Goal: Transaction & Acquisition: Purchase product/service

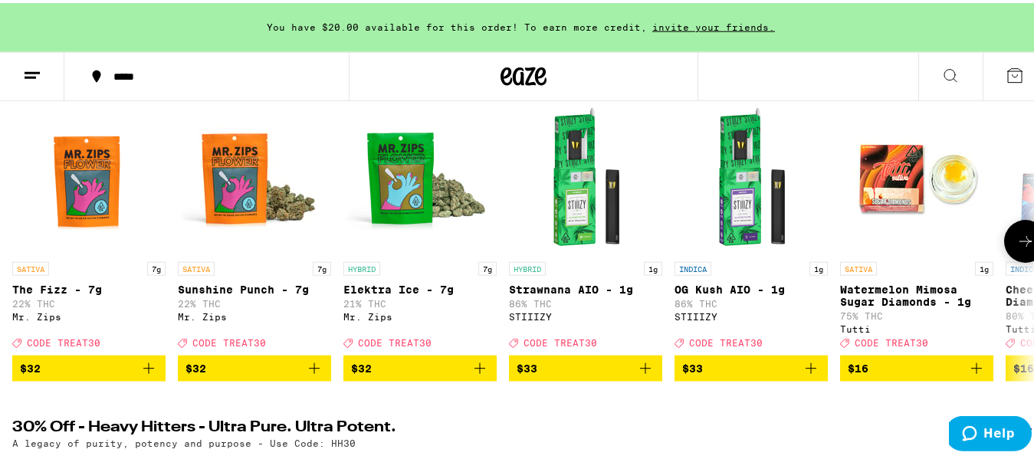
click at [84, 375] on span "$32" at bounding box center [89, 365] width 138 height 18
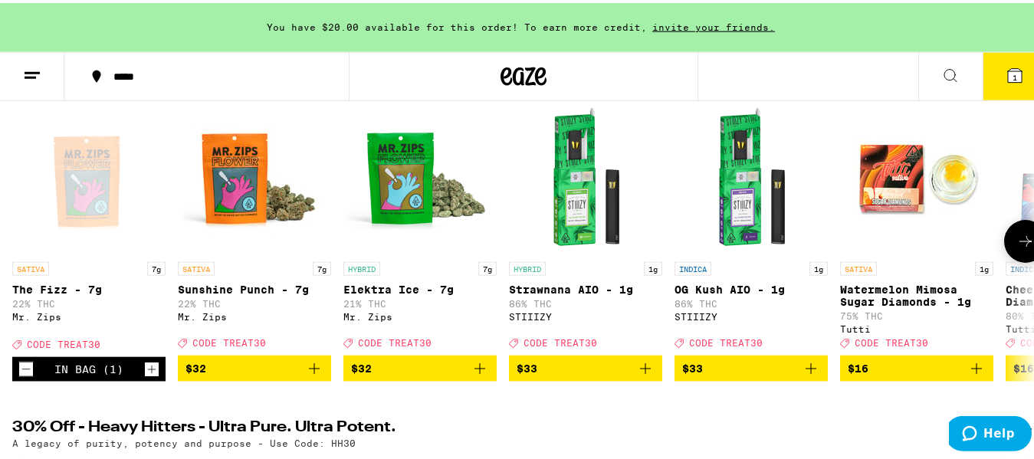
click at [219, 373] on span "$32" at bounding box center [255, 365] width 138 height 18
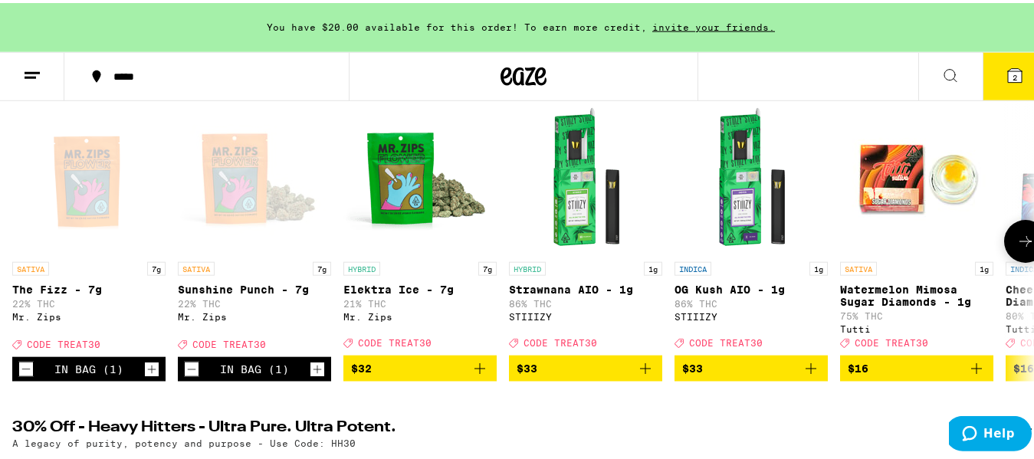
click at [424, 369] on button "$32" at bounding box center [419, 366] width 153 height 26
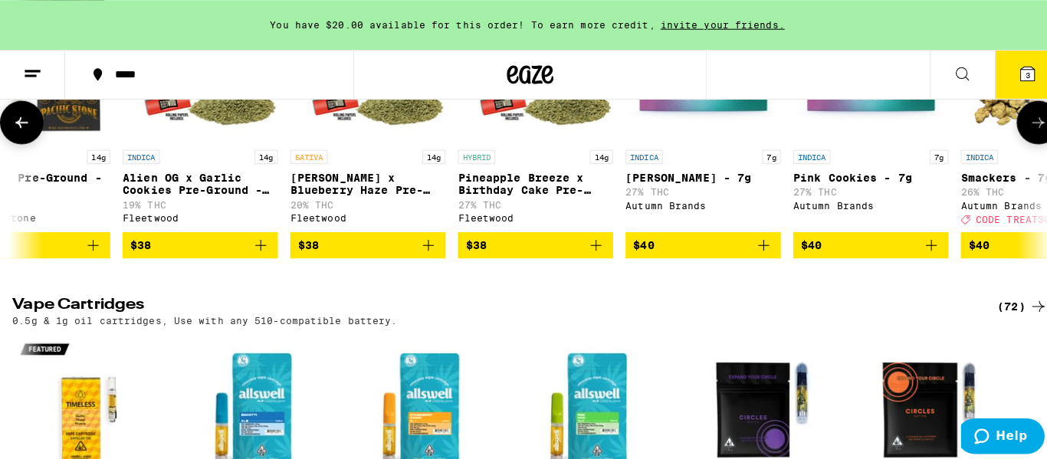
scroll to position [0, 4016]
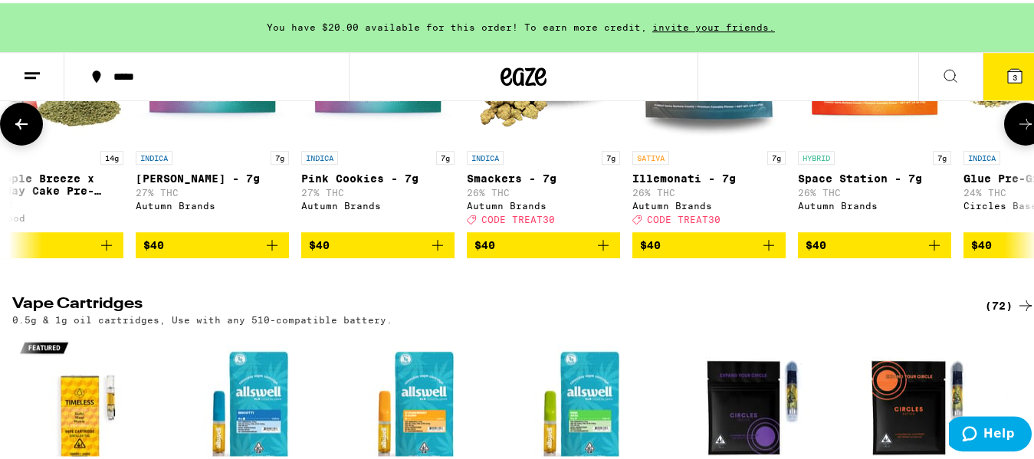
click at [562, 251] on span "$40" at bounding box center [544, 242] width 138 height 18
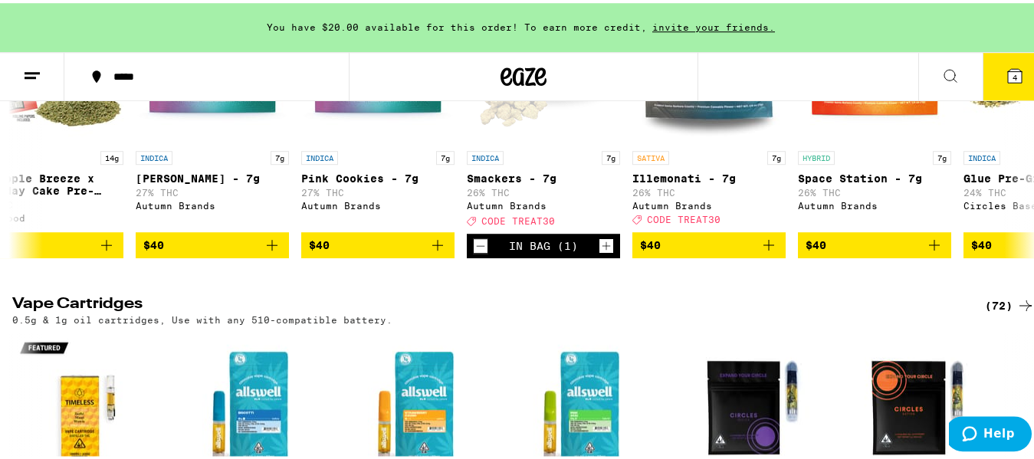
click at [1006, 80] on icon at bounding box center [1015, 73] width 18 height 18
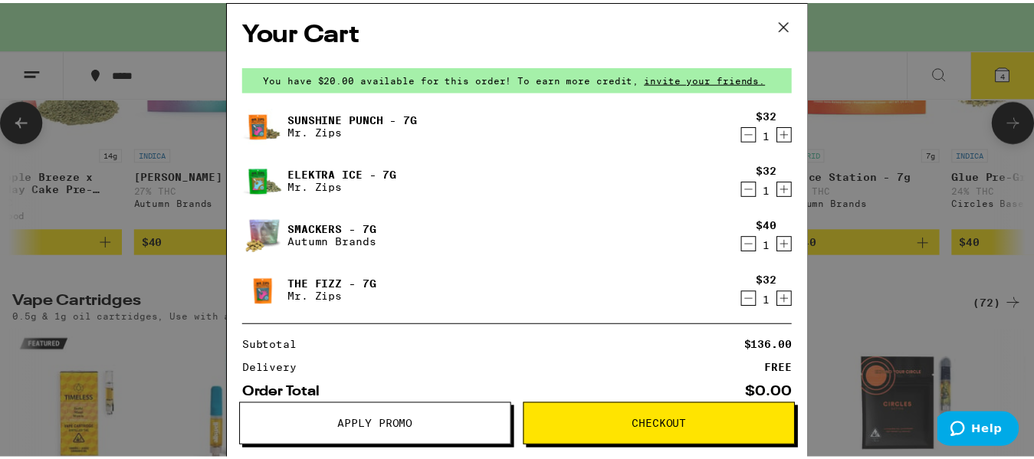
scroll to position [0, 4016]
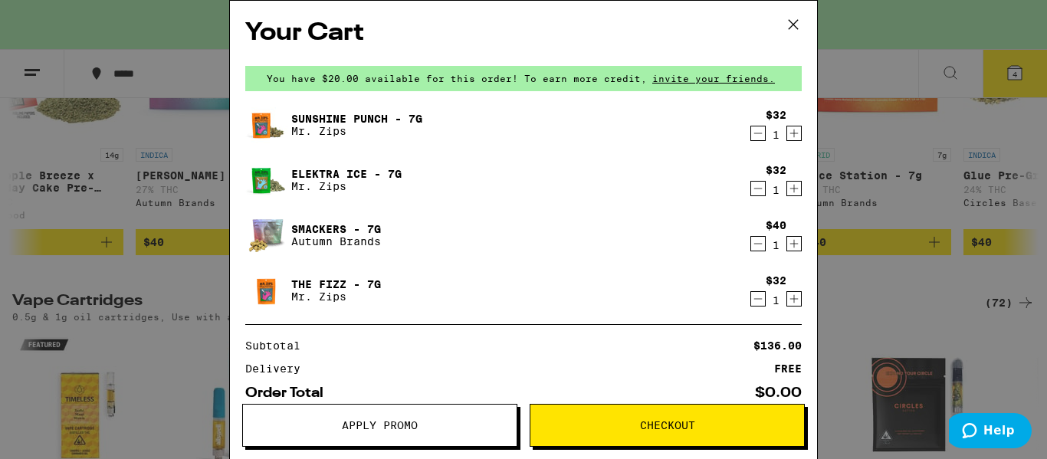
click at [389, 421] on span "Apply Promo" at bounding box center [380, 425] width 76 height 11
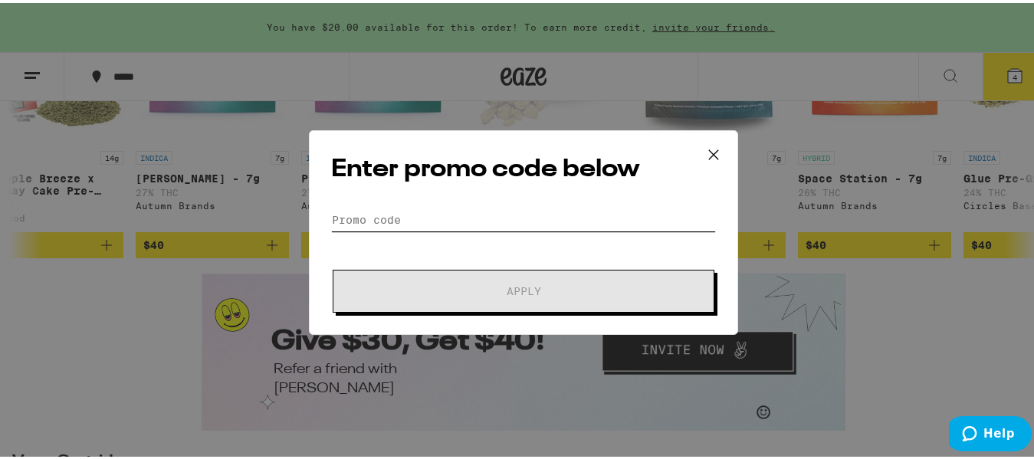
click at [458, 209] on input "Promo Code" at bounding box center [523, 216] width 385 height 23
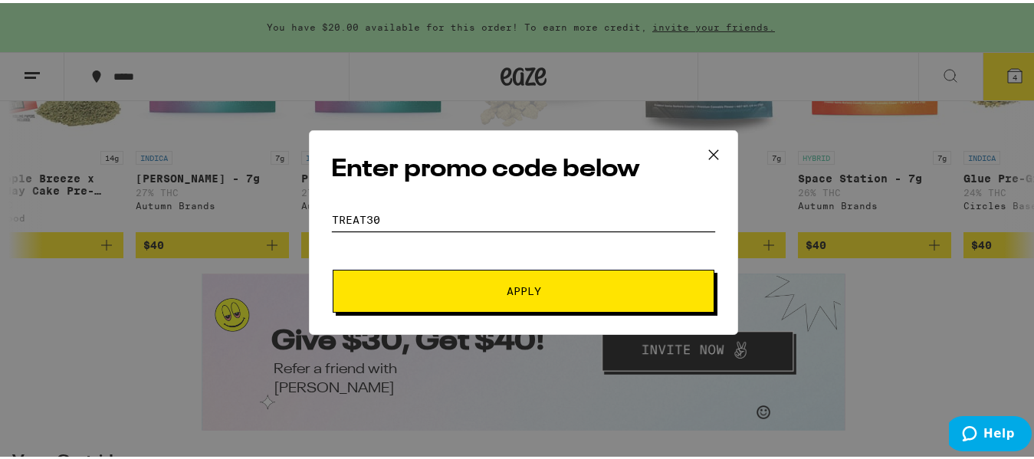
type input "treat30"
click at [333, 267] on button "Apply" at bounding box center [524, 288] width 382 height 43
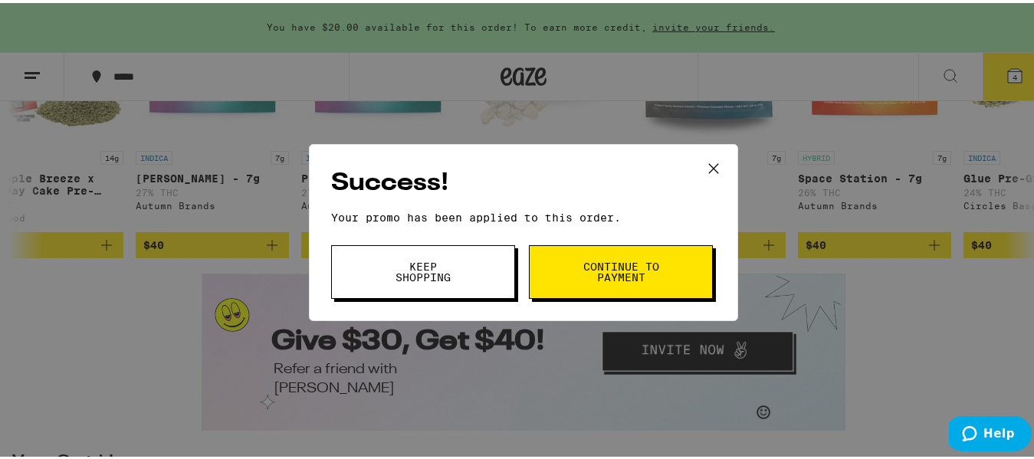
click at [582, 270] on span "Continue to payment" at bounding box center [621, 268] width 78 height 21
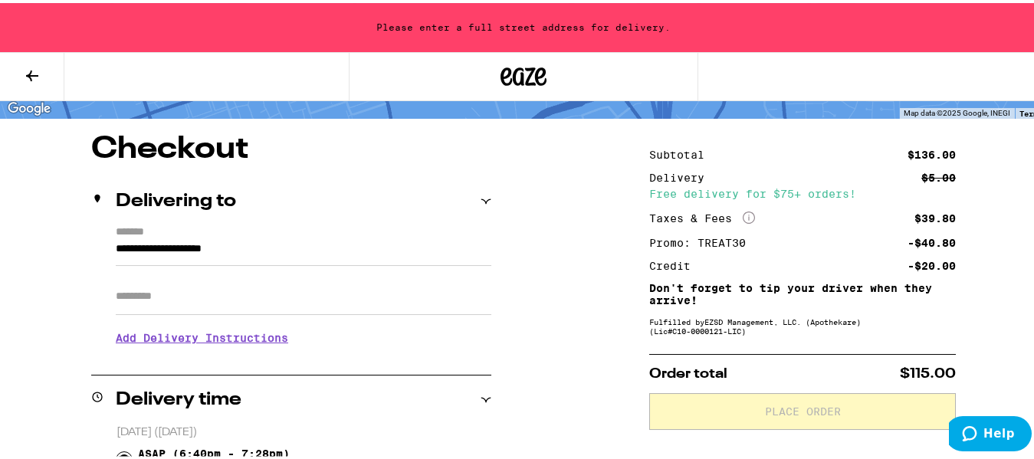
scroll to position [89, 0]
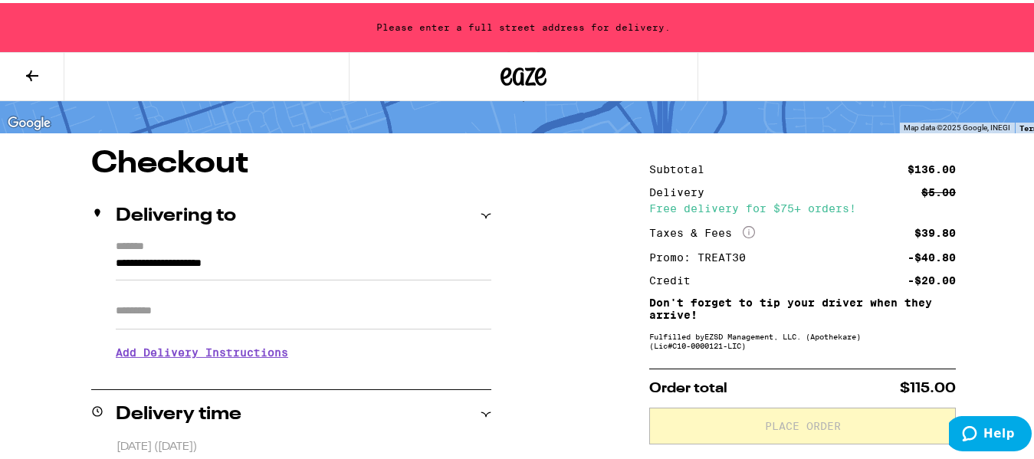
click at [116, 262] on input "**********" at bounding box center [304, 264] width 376 height 26
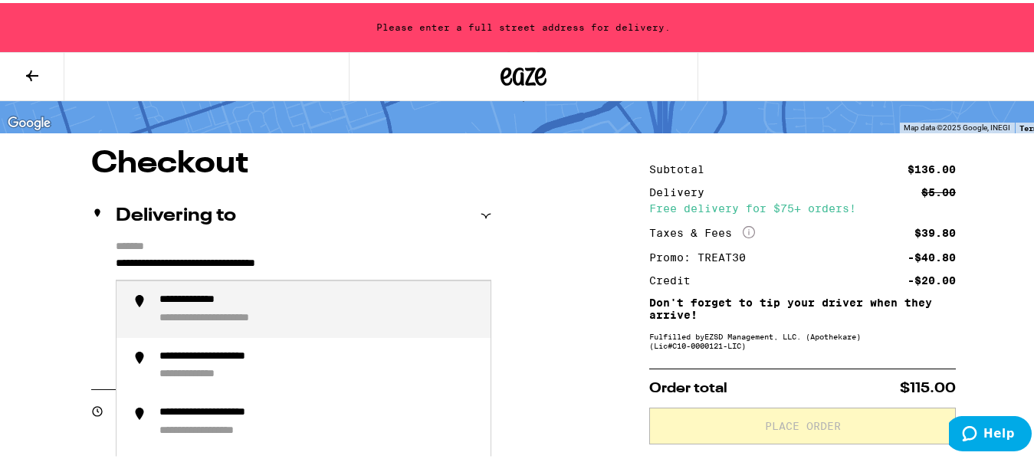
click at [217, 314] on div "**********" at bounding box center [238, 316] width 159 height 14
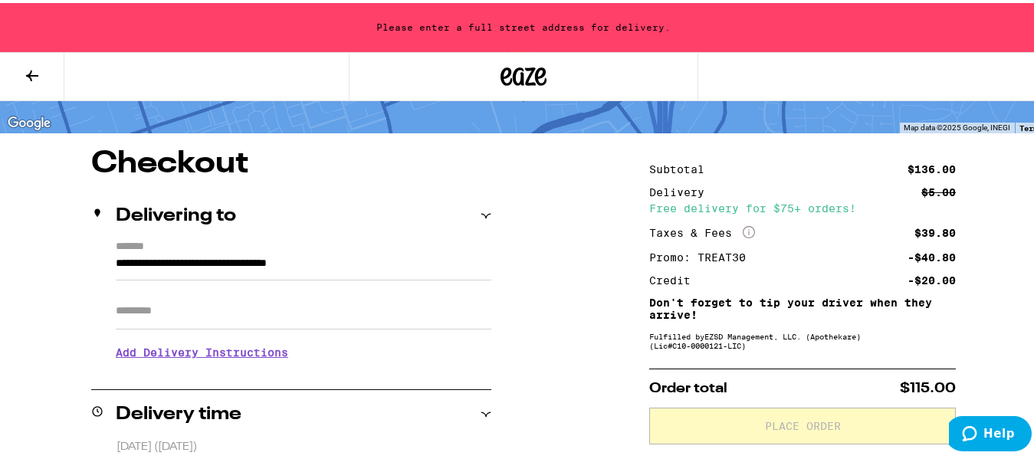
type input "**********"
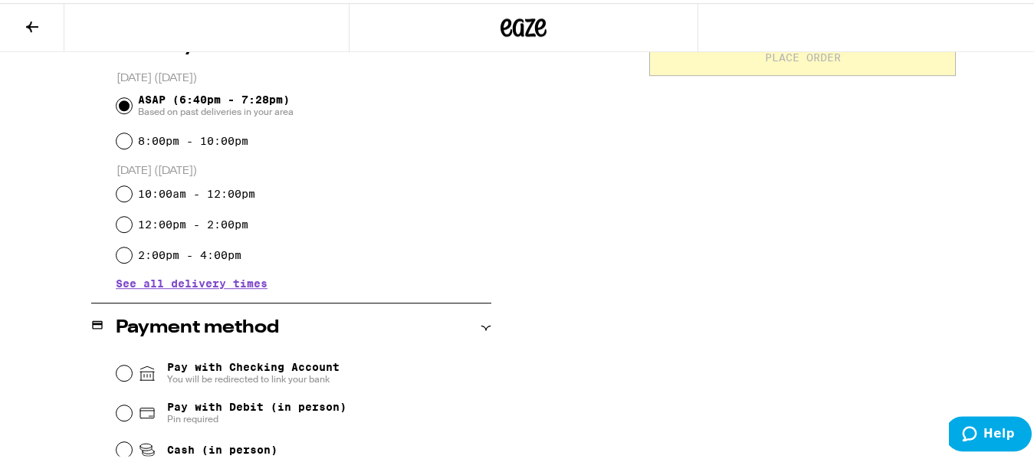
scroll to position [599, 0]
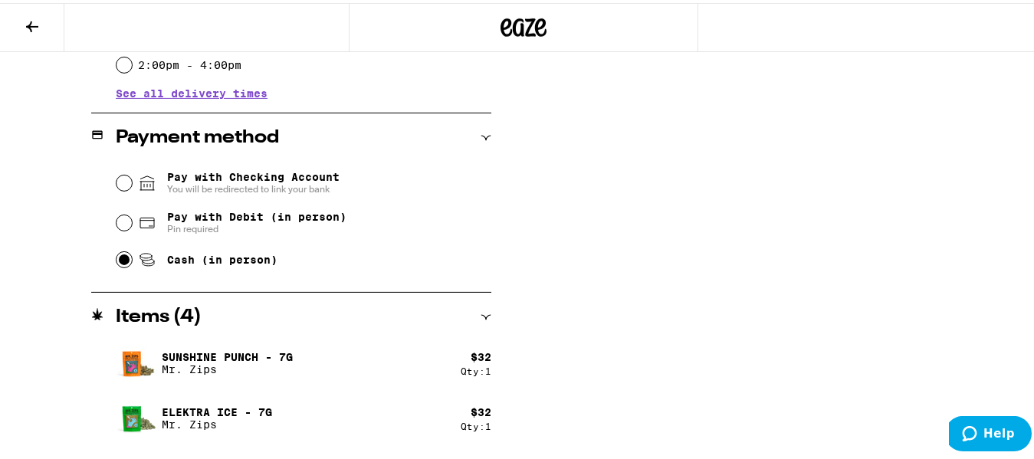
click at [117, 258] on input "Cash (in person)" at bounding box center [124, 256] width 15 height 15
radio input "true"
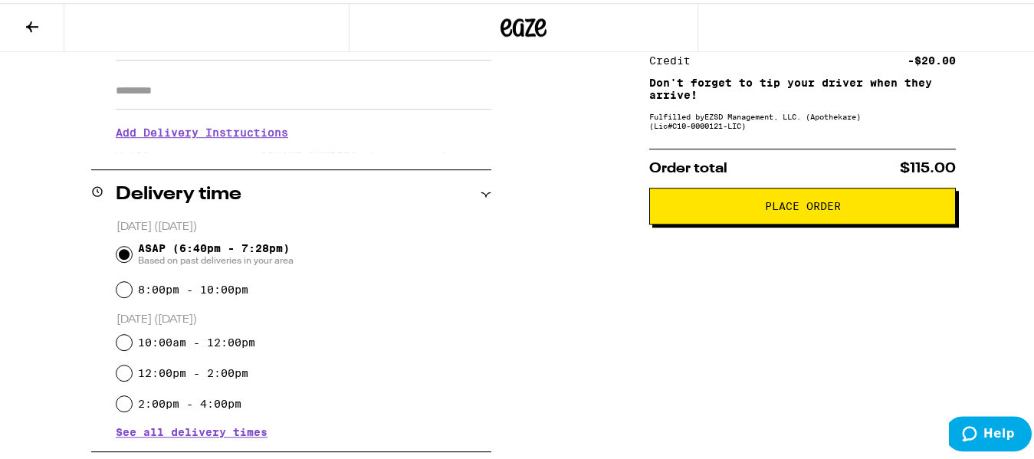
scroll to position [266, 0]
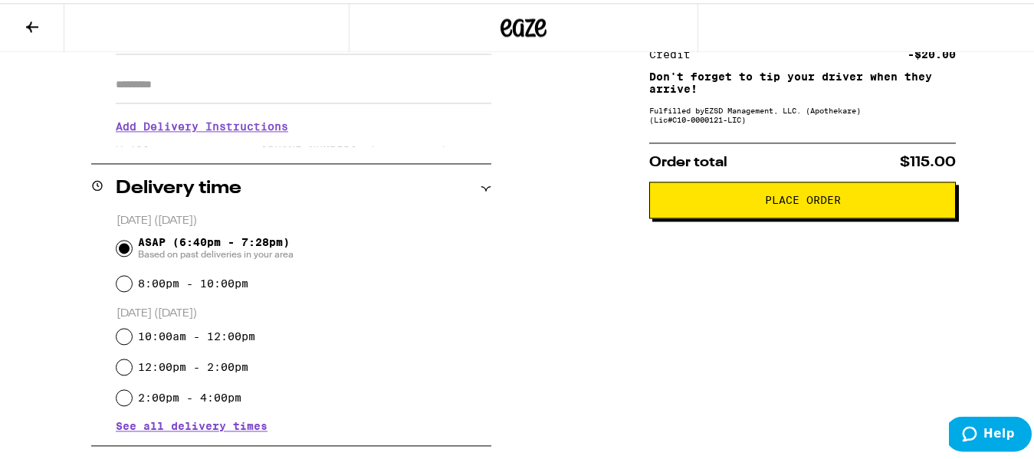
click at [738, 202] on span "Place Order" at bounding box center [802, 197] width 281 height 11
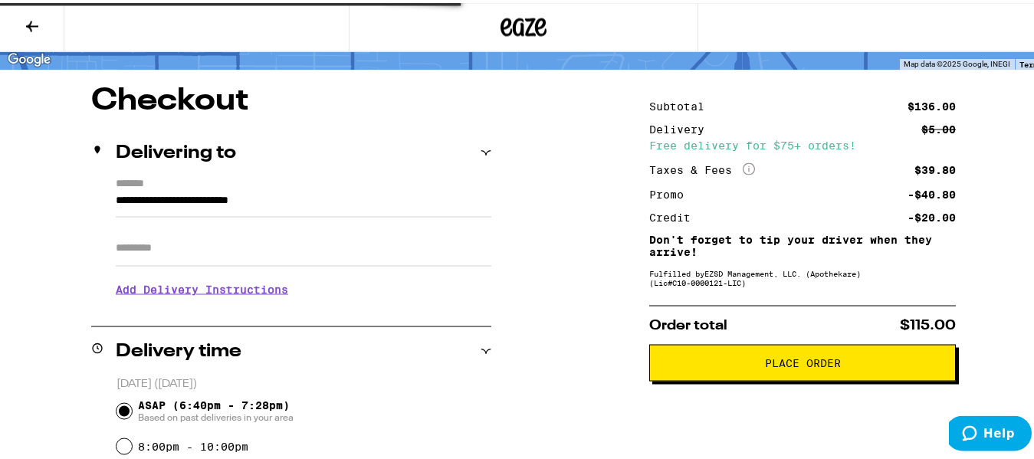
scroll to position [67, 0]
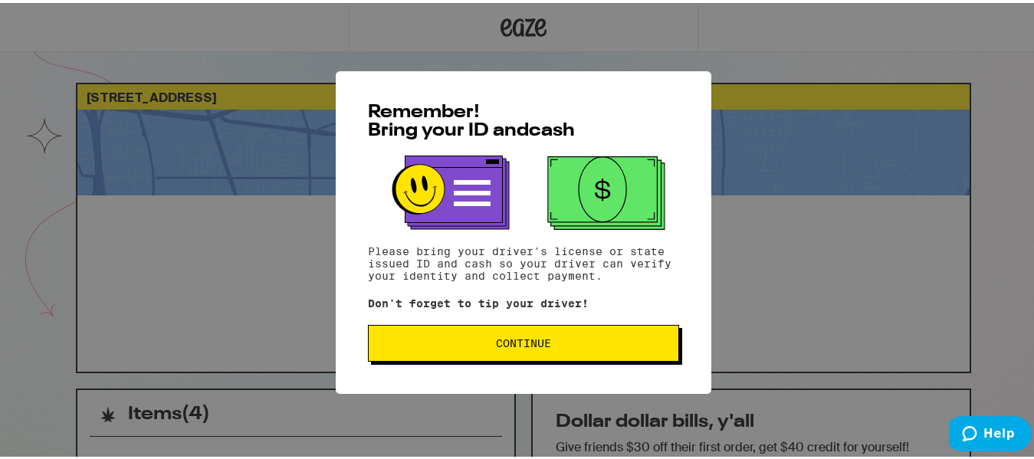
click at [523, 343] on span "Continue" at bounding box center [523, 340] width 55 height 11
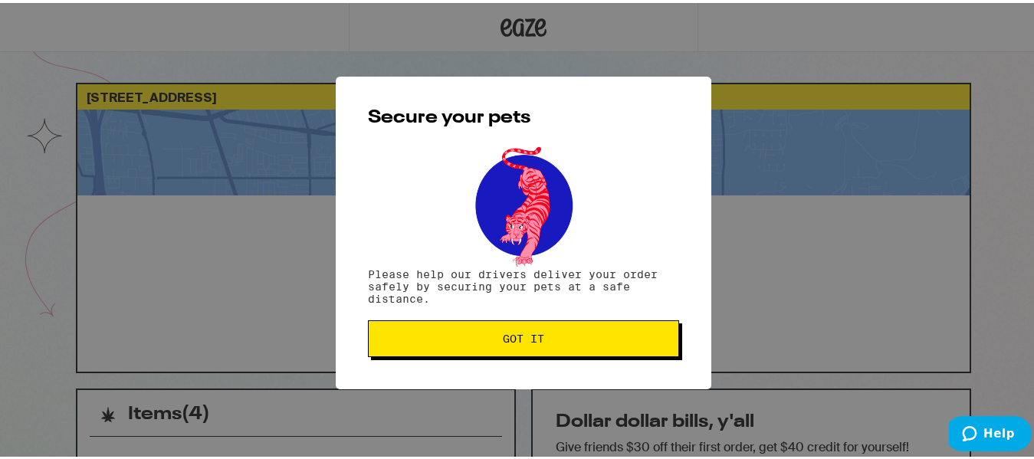
click at [524, 340] on span "Got it" at bounding box center [523, 335] width 41 height 11
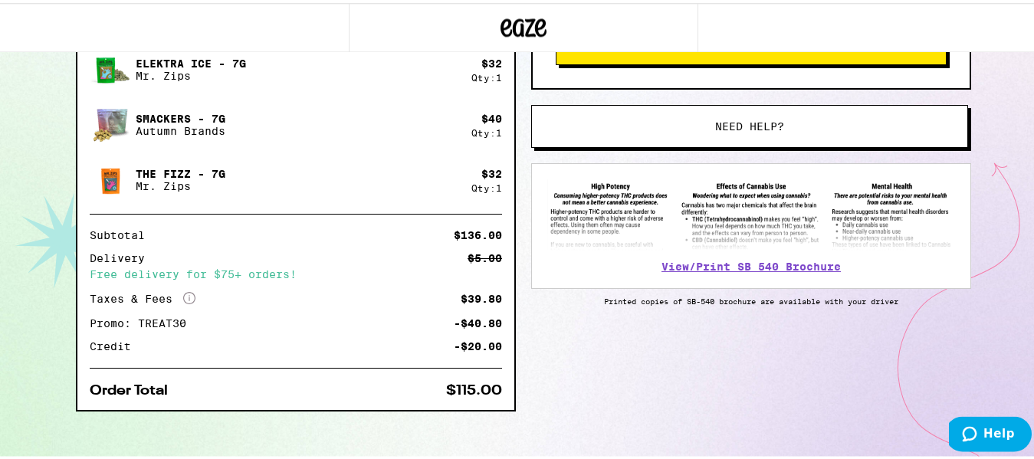
scroll to position [468, 0]
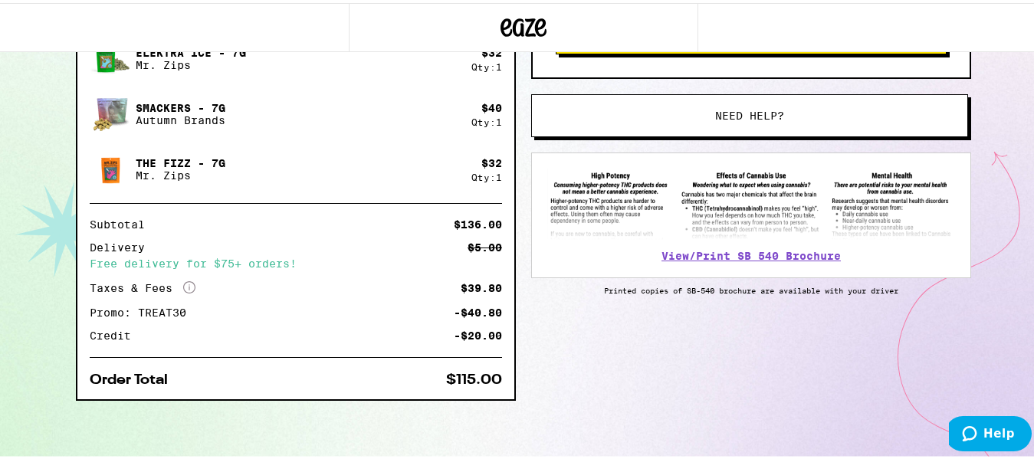
click at [185, 282] on icon "More Info" at bounding box center [189, 284] width 12 height 12
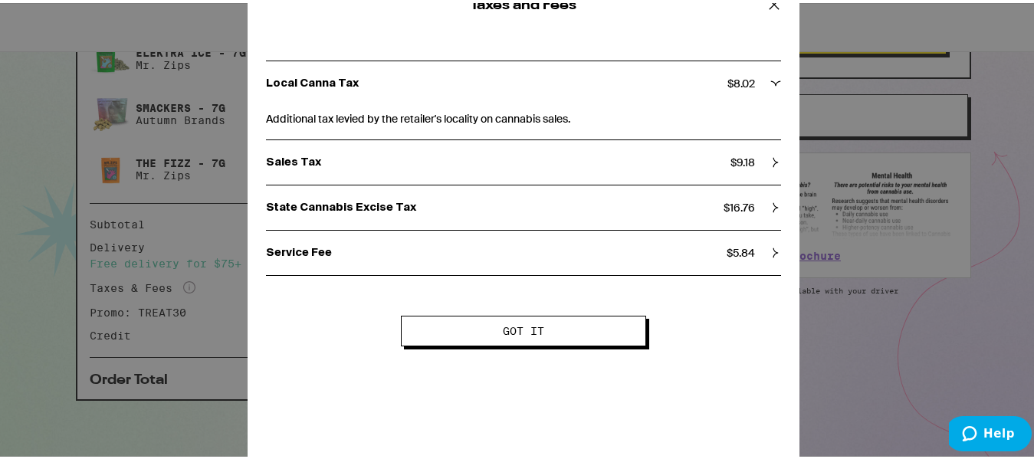
click at [540, 327] on span "Got it" at bounding box center [523, 328] width 121 height 11
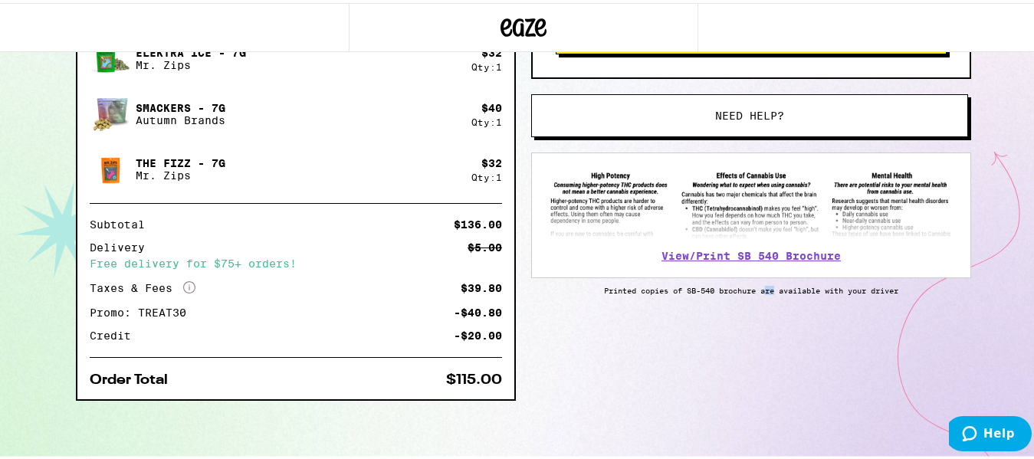
click at [762, 360] on div "Items ( 4 ) Sunshine Punch - 7g Mr. Zips $ 32 Qty: 1 Elektra Ice - 7g Mr. Zips …" at bounding box center [523, 189] width 895 height 540
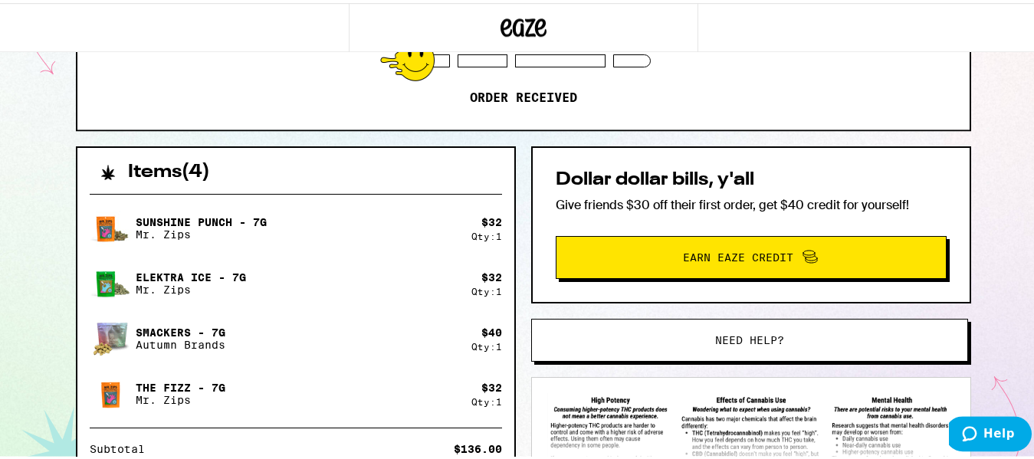
scroll to position [0, 0]
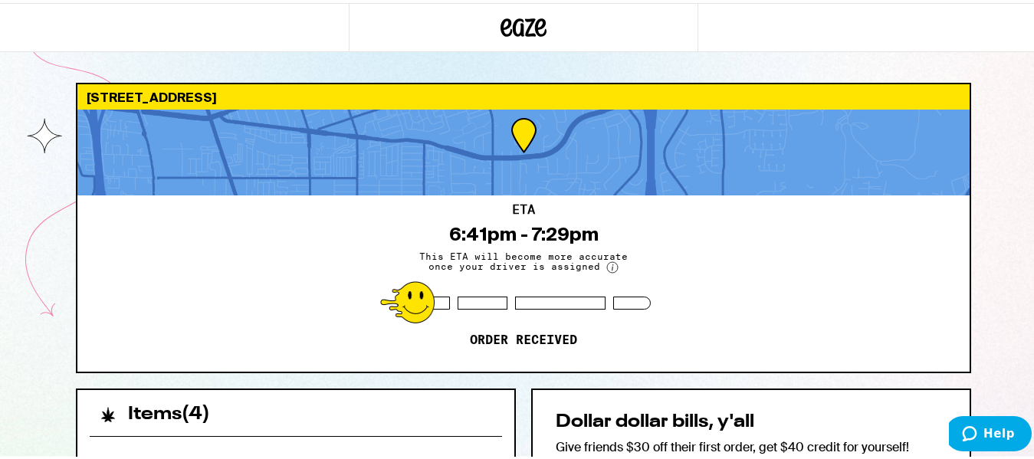
click at [209, 30] on div at bounding box center [174, 24] width 349 height 49
click at [526, 25] on icon at bounding box center [524, 25] width 46 height 28
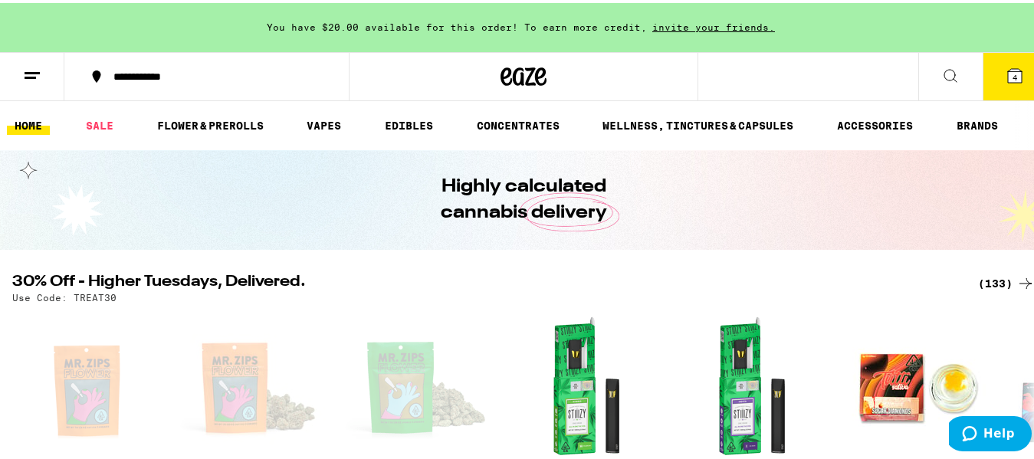
click at [33, 78] on icon at bounding box center [32, 73] width 18 height 18
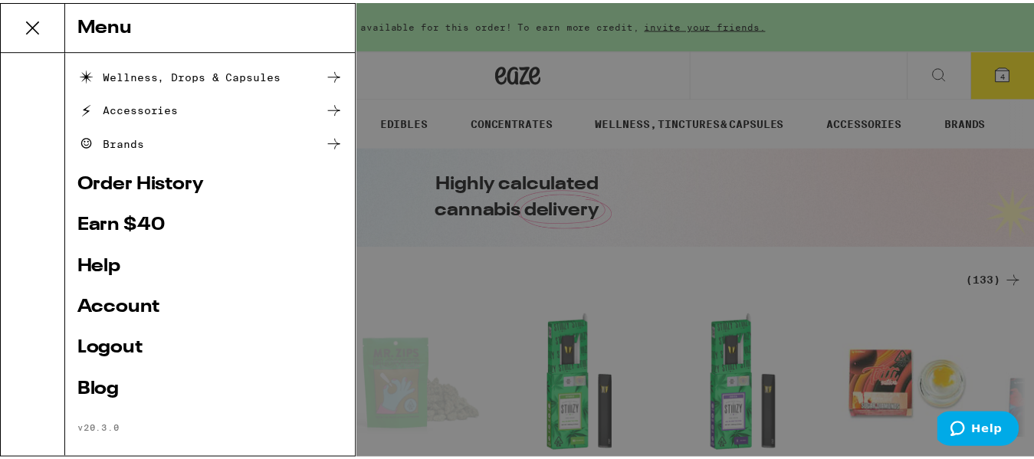
scroll to position [245, 0]
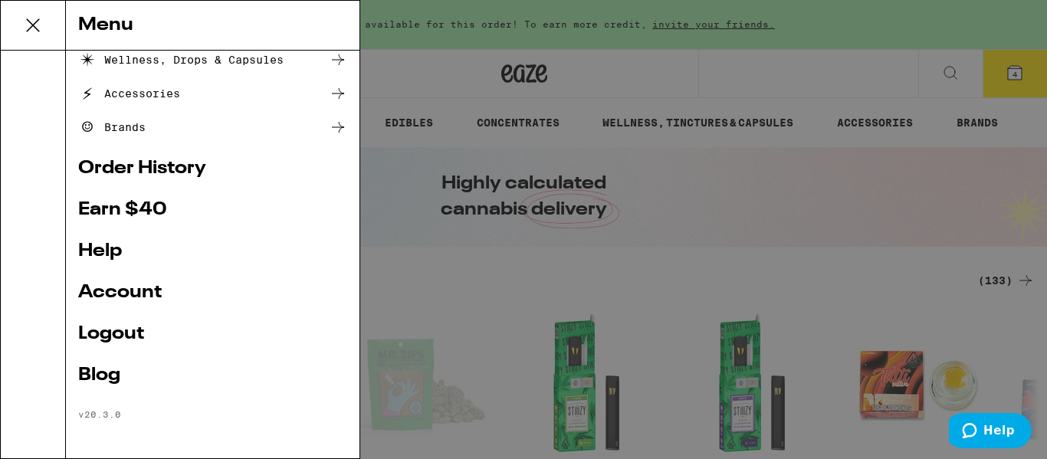
click at [127, 337] on link "Logout" at bounding box center [212, 334] width 269 height 18
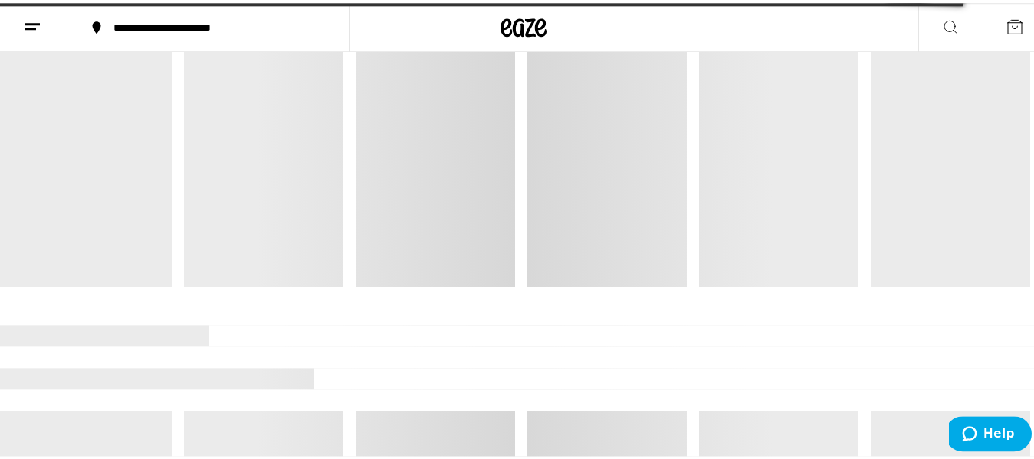
scroll to position [0, 0]
